Goal: Navigation & Orientation: Find specific page/section

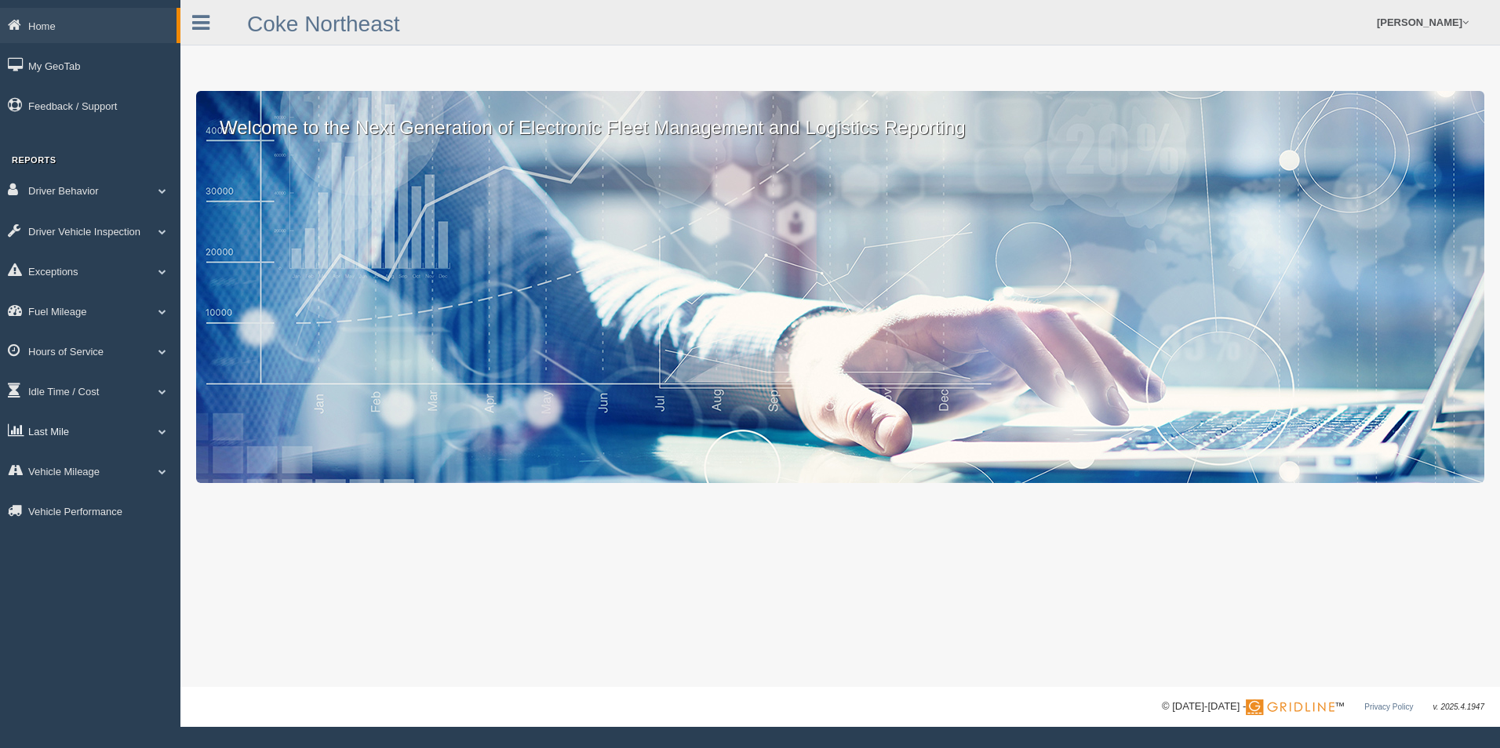
click at [56, 428] on link "Last Mile" at bounding box center [90, 430] width 180 height 35
click at [63, 491] on link "Zone Editor" at bounding box center [102, 496] width 148 height 28
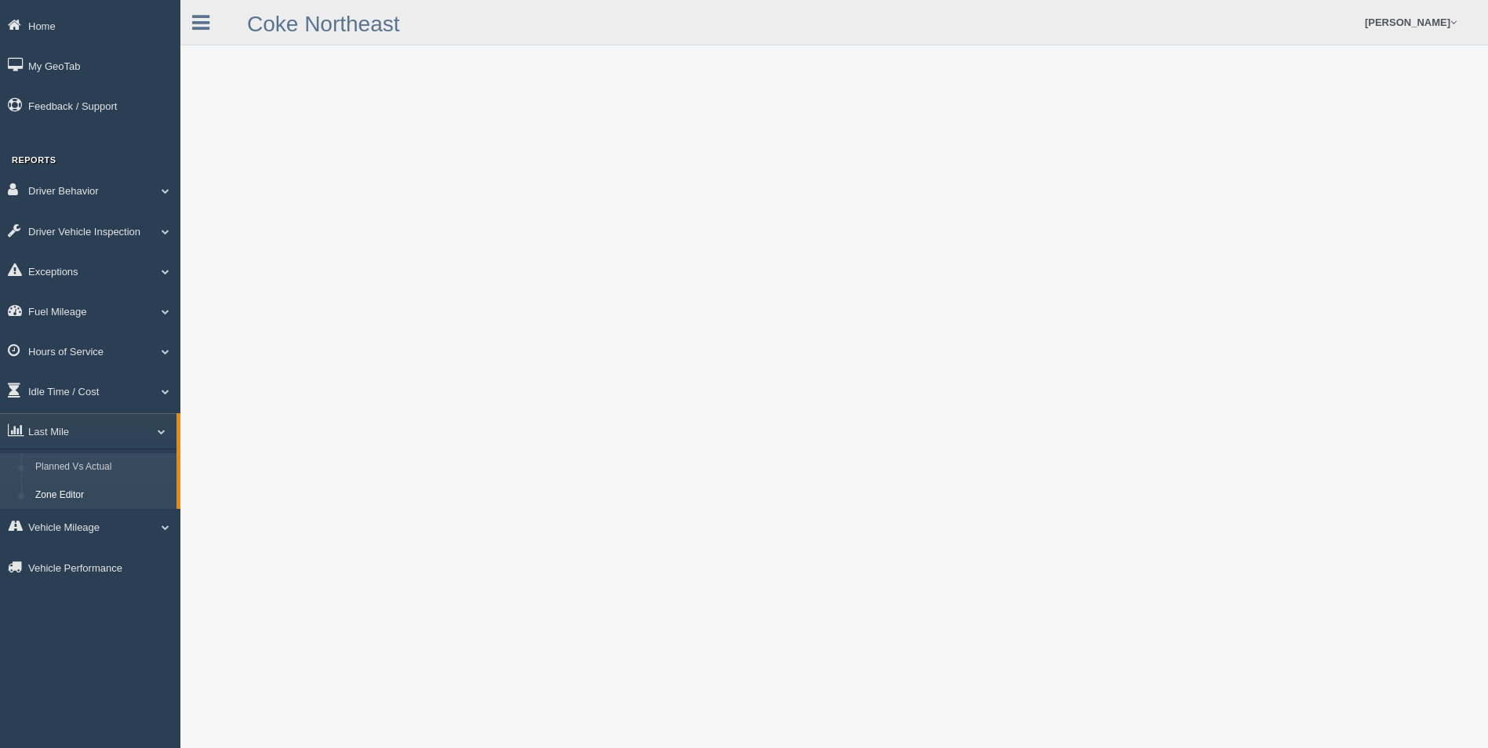
click at [98, 470] on link "Planned Vs Actual" at bounding box center [102, 467] width 148 height 28
click at [82, 494] on link "Zone Editor" at bounding box center [102, 496] width 148 height 28
click at [1454, 21] on span at bounding box center [1453, 22] width 6 height 10
click at [1356, 25] on ul "Eric Araujo Feedback/Support Log Off" at bounding box center [1144, 22] width 641 height 45
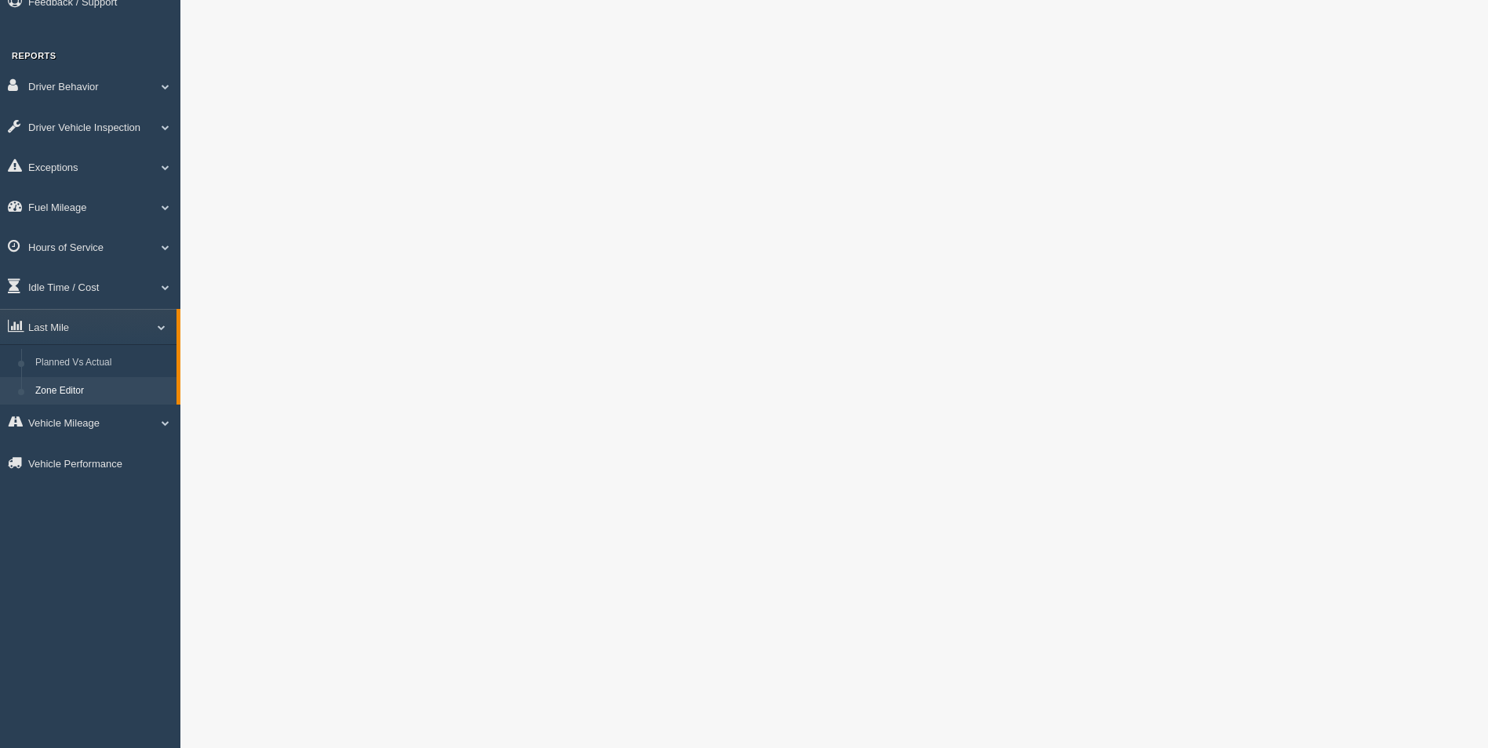
scroll to position [78, 0]
